Goal: Task Accomplishment & Management: Use online tool/utility

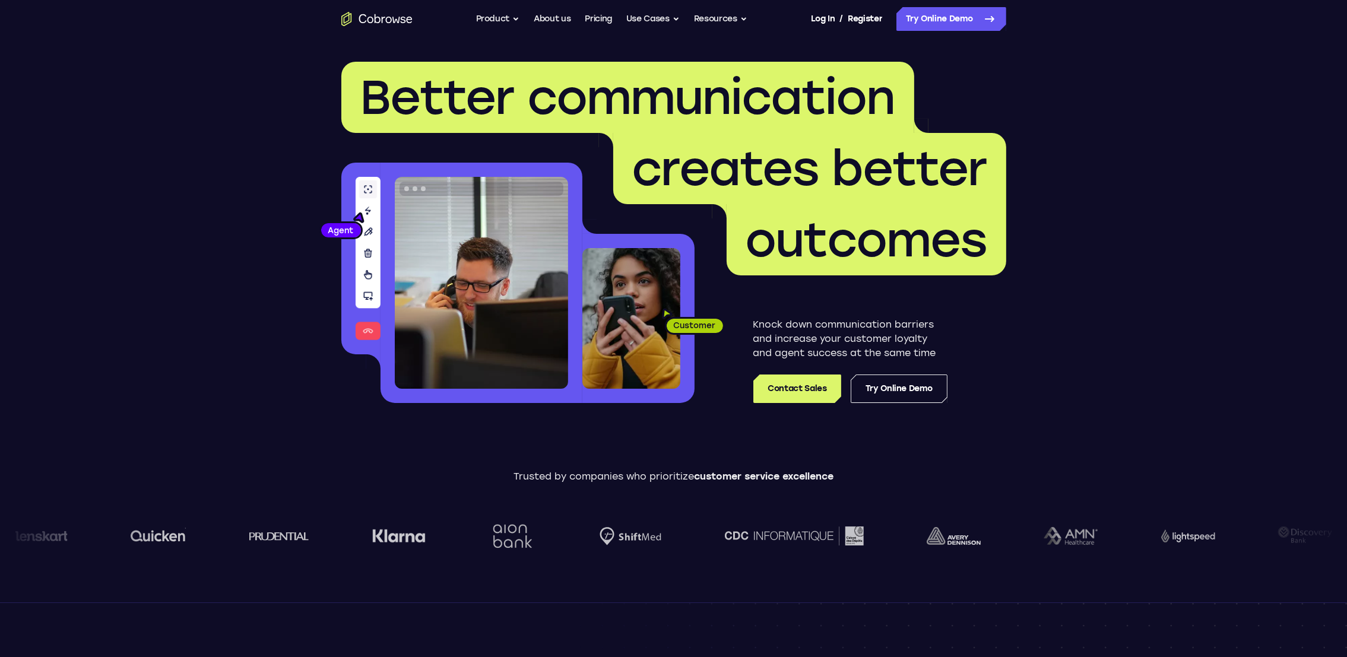
click at [946, 2] on nav "Go back Powerful, Flexible and Trustworthy. Avoid all extra friction for both A…" at bounding box center [673, 19] width 1347 height 38
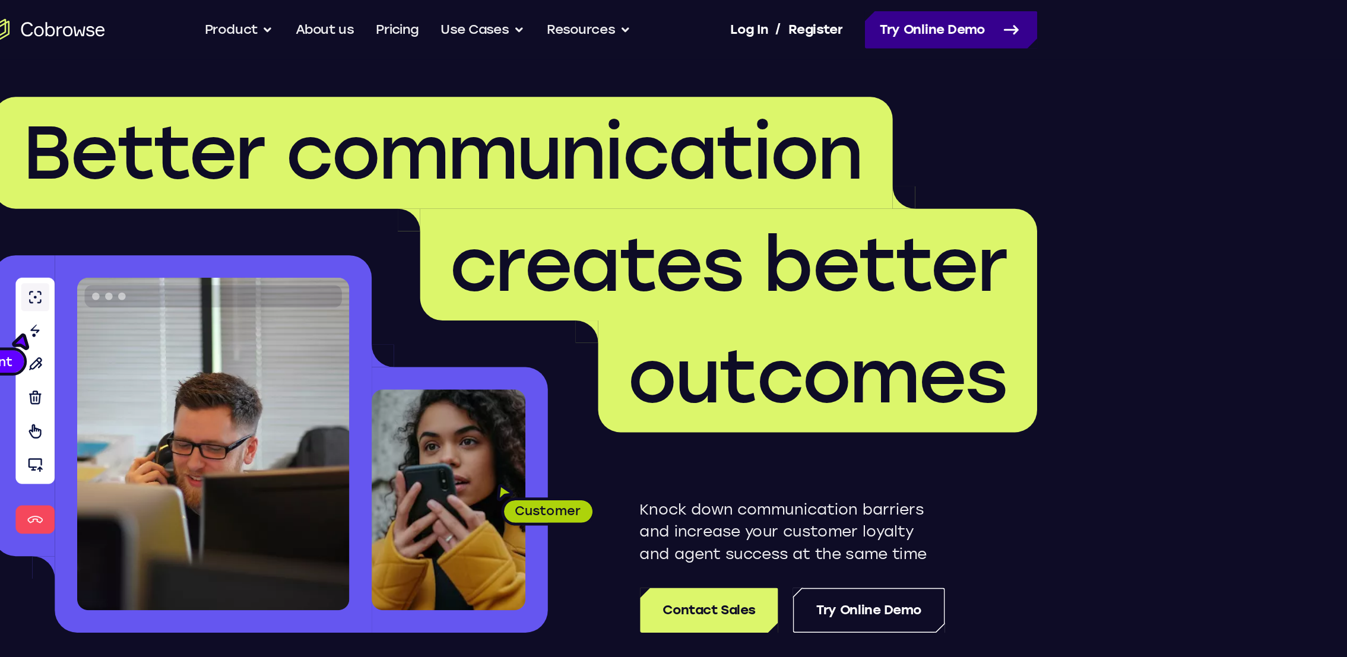
click at [948, 20] on link "Try Online Demo" at bounding box center [951, 19] width 110 height 24
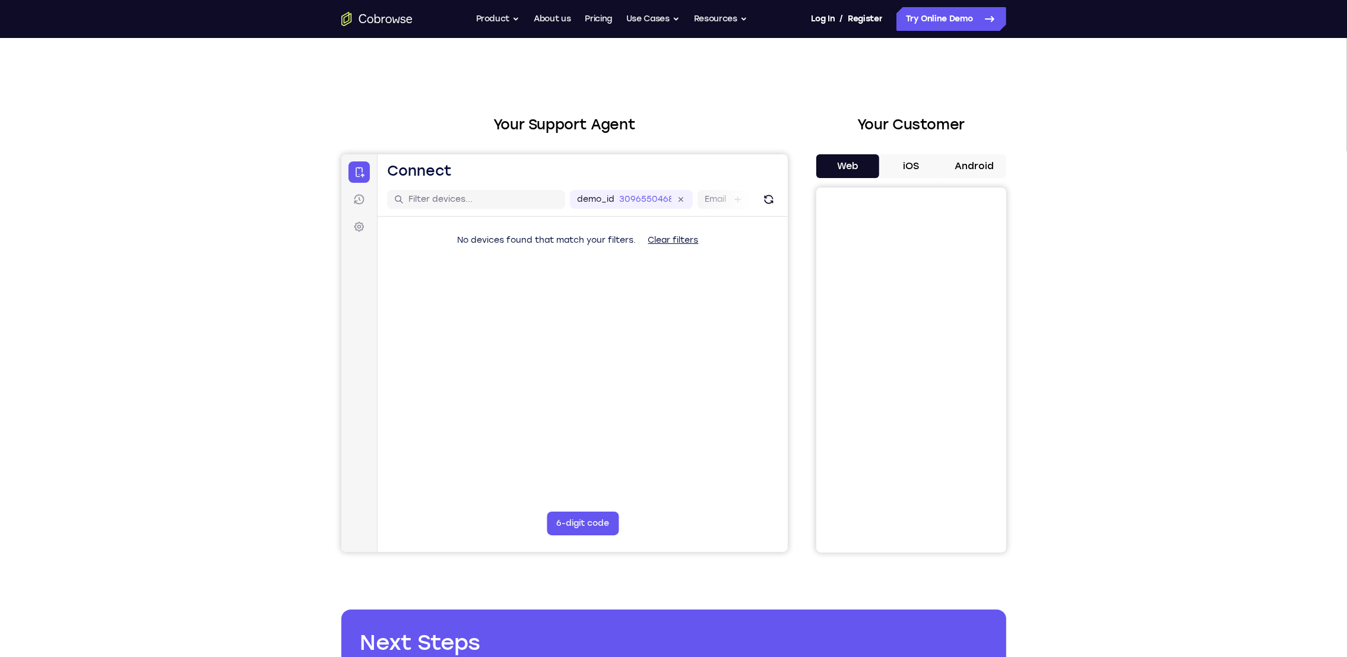
click at [980, 167] on button "Android" at bounding box center [974, 166] width 64 height 24
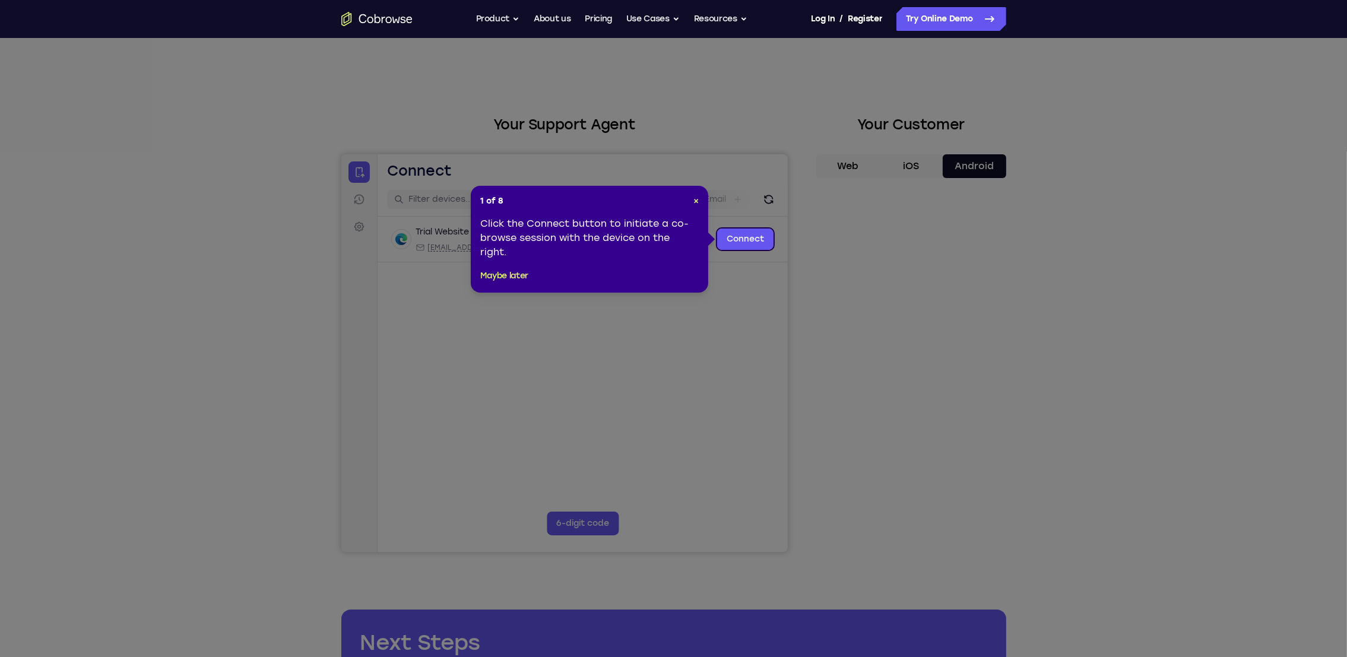
click at [897, 290] on icon at bounding box center [680, 328] width 1360 height 657
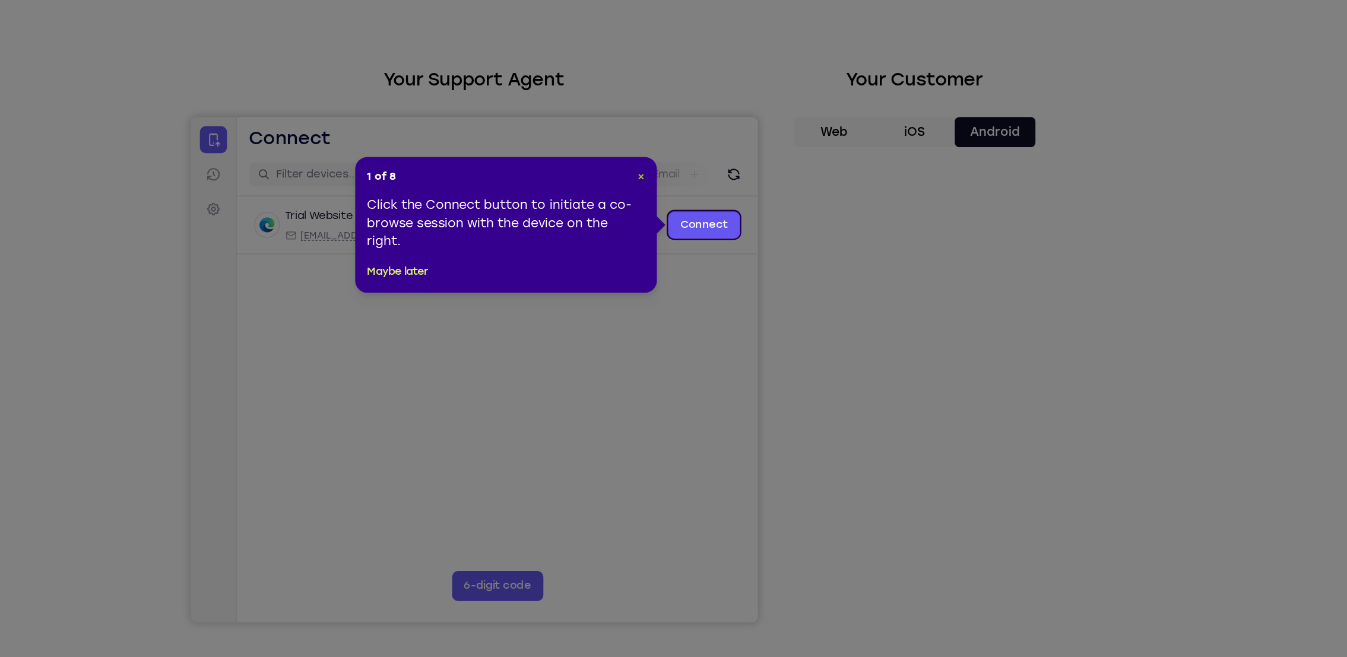
click at [699, 204] on div "1 of 8 × Click the Connect button to initiate a co-browse session with the devi…" at bounding box center [589, 239] width 237 height 107
click at [698, 202] on span "×" at bounding box center [695, 201] width 5 height 10
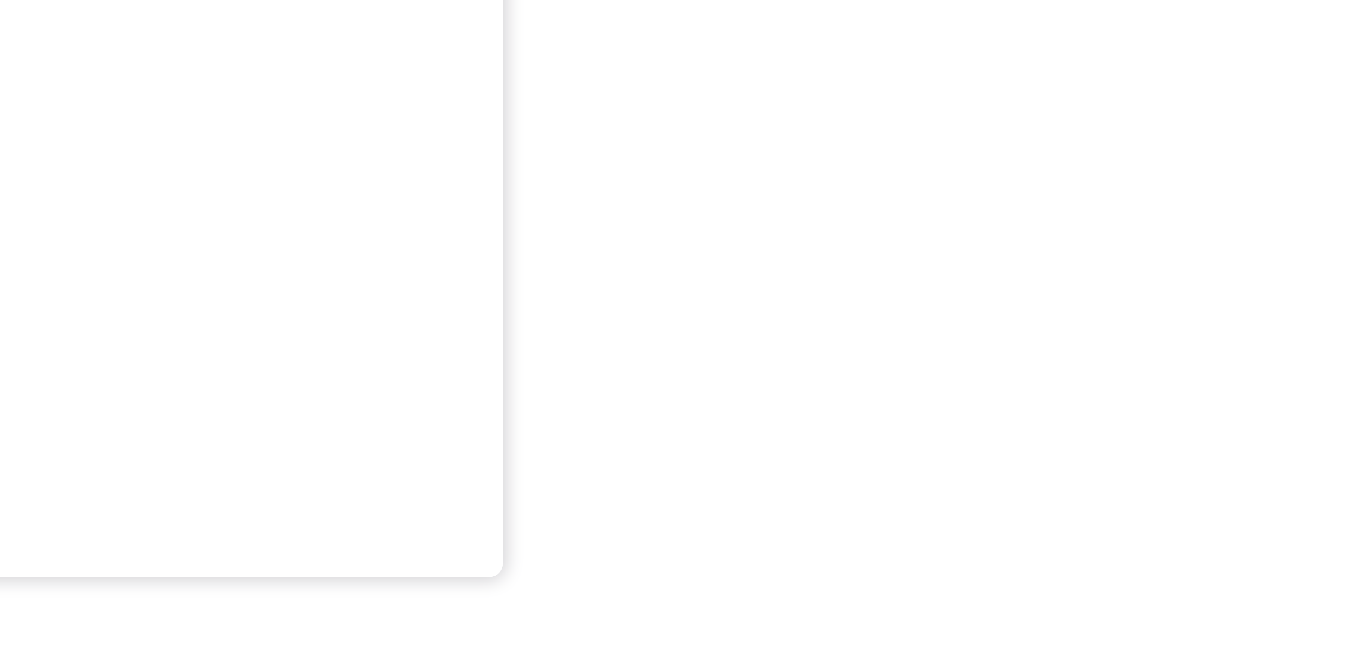
drag, startPoint x: 993, startPoint y: 472, endPoint x: 1056, endPoint y: 450, distance: 66.1
click at [1056, 450] on div "Your Support Agent Your Customer Web iOS Android Next Steps We’d be happy to gi…" at bounding box center [673, 429] width 1347 height 783
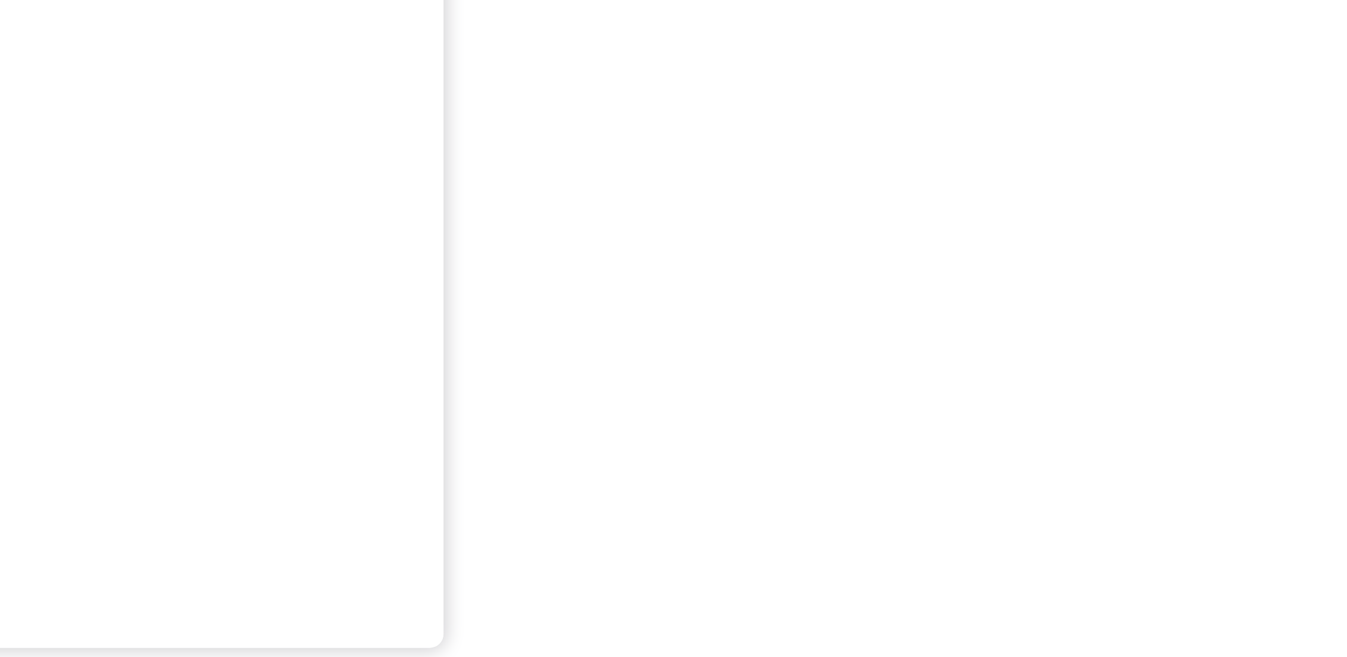
drag, startPoint x: 989, startPoint y: 473, endPoint x: 803, endPoint y: 477, distance: 185.8
click at [803, 477] on div "Your Support Agent Your Customer Web iOS Android" at bounding box center [673, 333] width 665 height 439
